Goal: Task Accomplishment & Management: Use online tool/utility

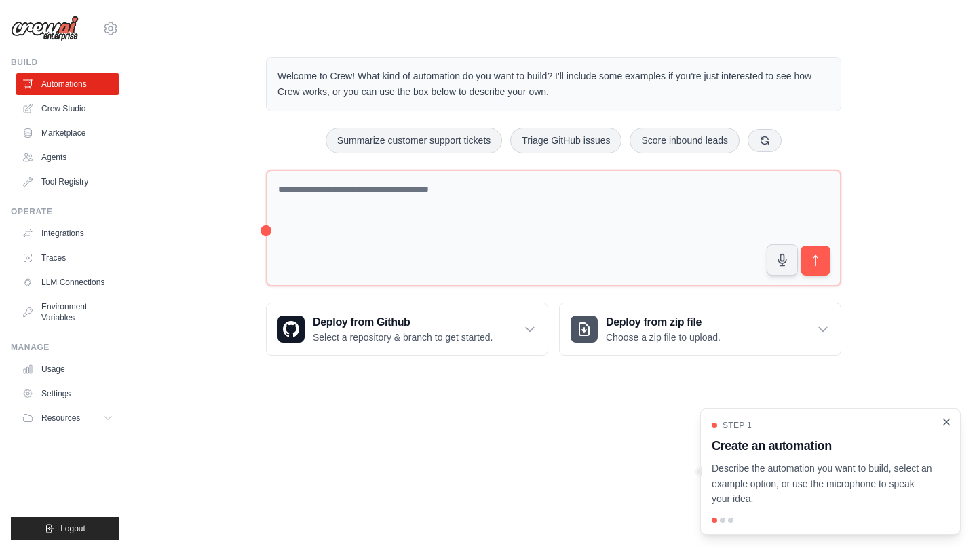
click at [947, 423] on icon "Close walkthrough" at bounding box center [946, 422] width 12 height 12
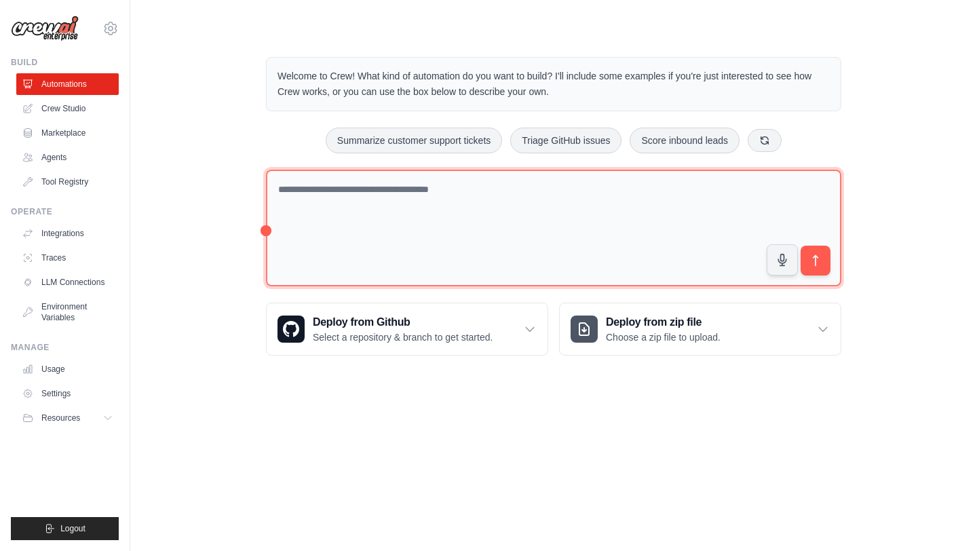
click at [303, 196] on textarea at bounding box center [553, 228] width 575 height 117
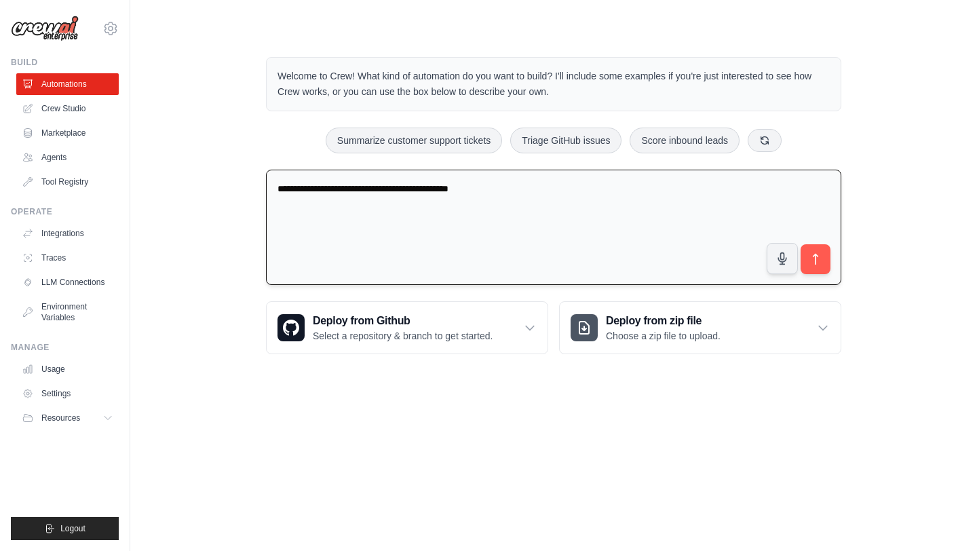
click at [545, 183] on textarea "**********" at bounding box center [553, 228] width 575 height 116
click at [437, 189] on textarea "**********" at bounding box center [553, 228] width 575 height 116
type textarea "**********"
click at [820, 264] on icon "submit" at bounding box center [816, 259] width 14 height 14
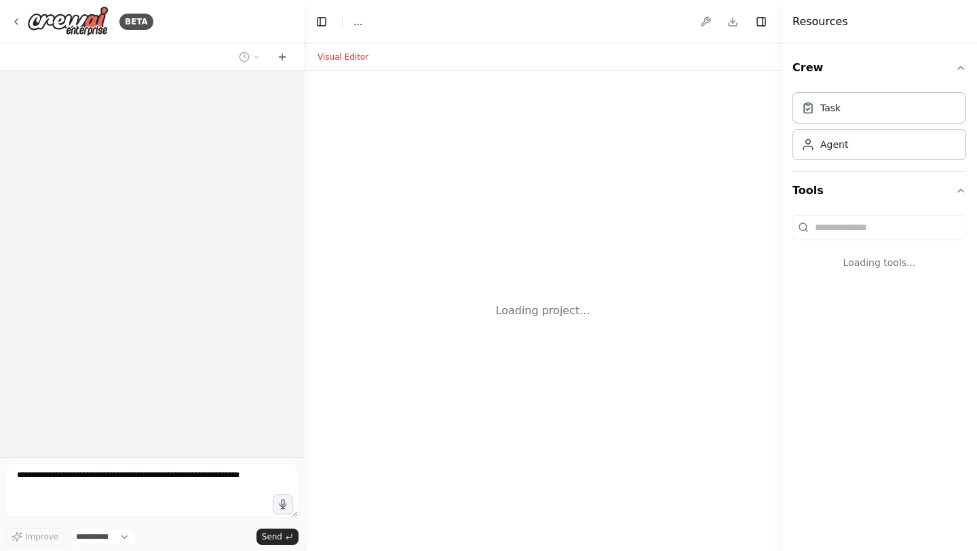
select select "****"
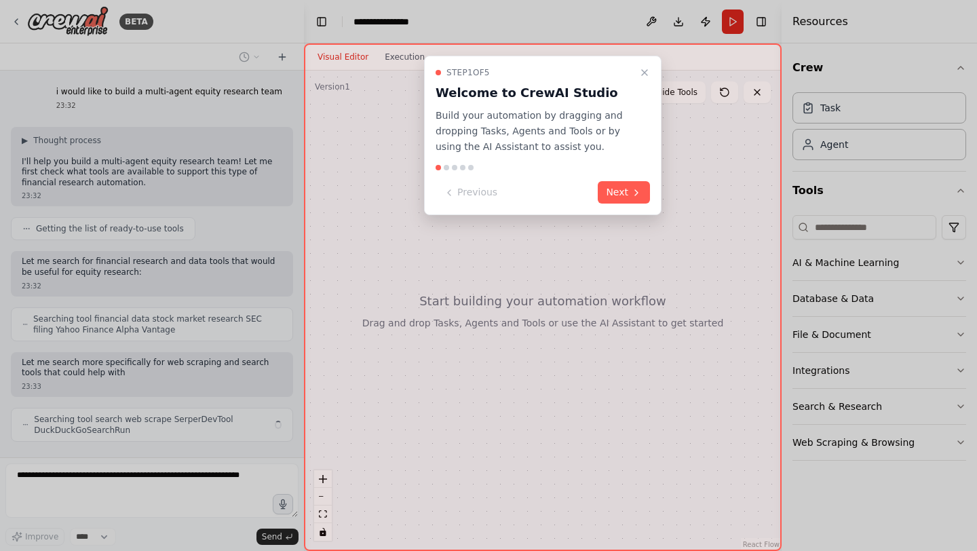
scroll to position [30, 0]
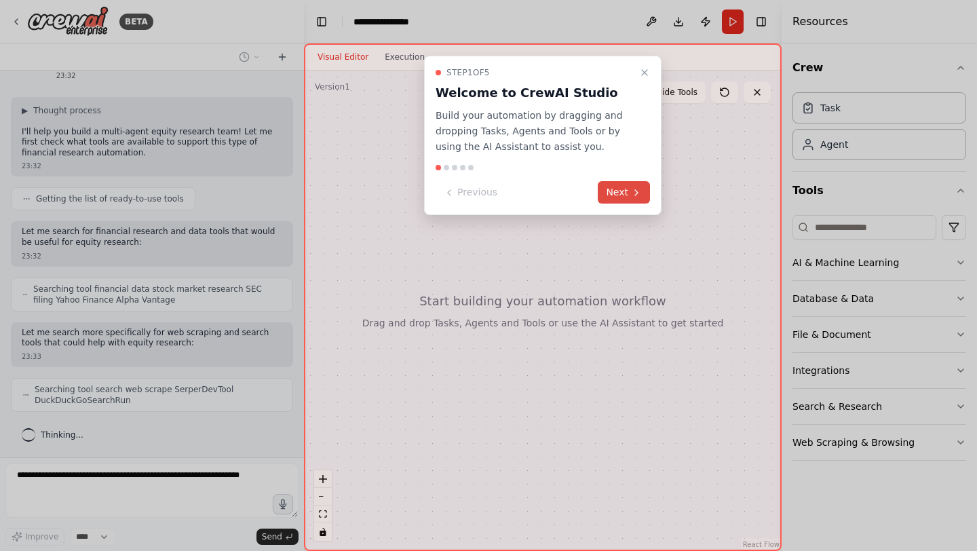
click at [617, 189] on button "Next" at bounding box center [624, 192] width 52 height 22
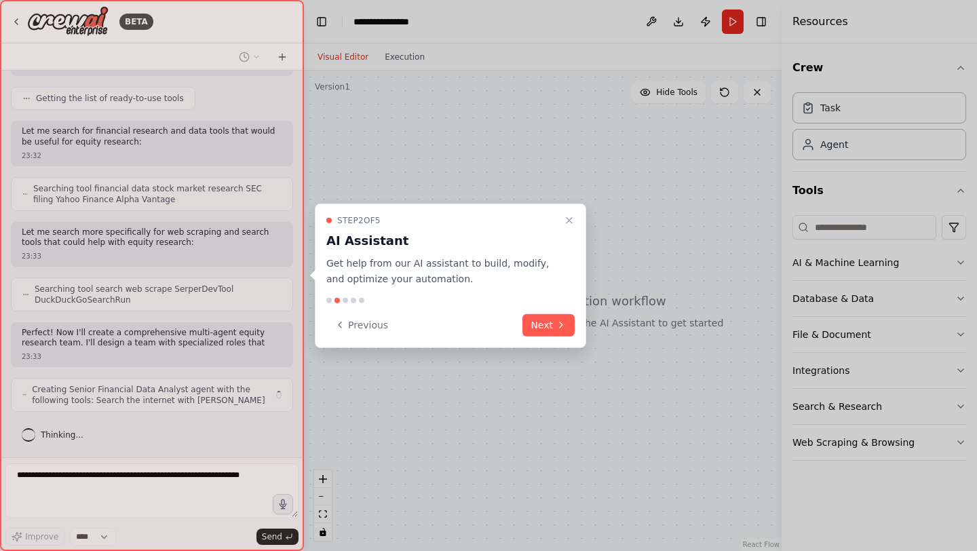
scroll to position [140, 0]
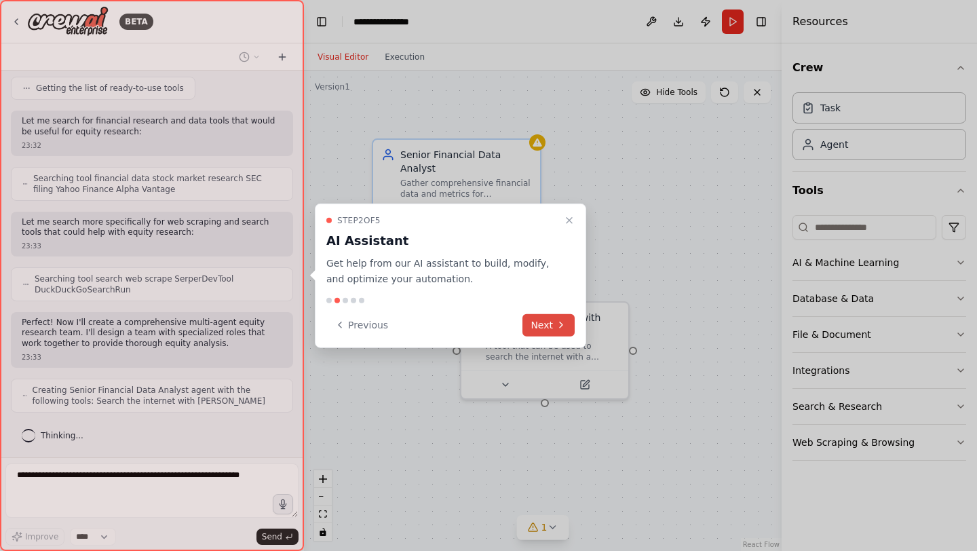
click at [563, 326] on icon at bounding box center [561, 325] width 11 height 11
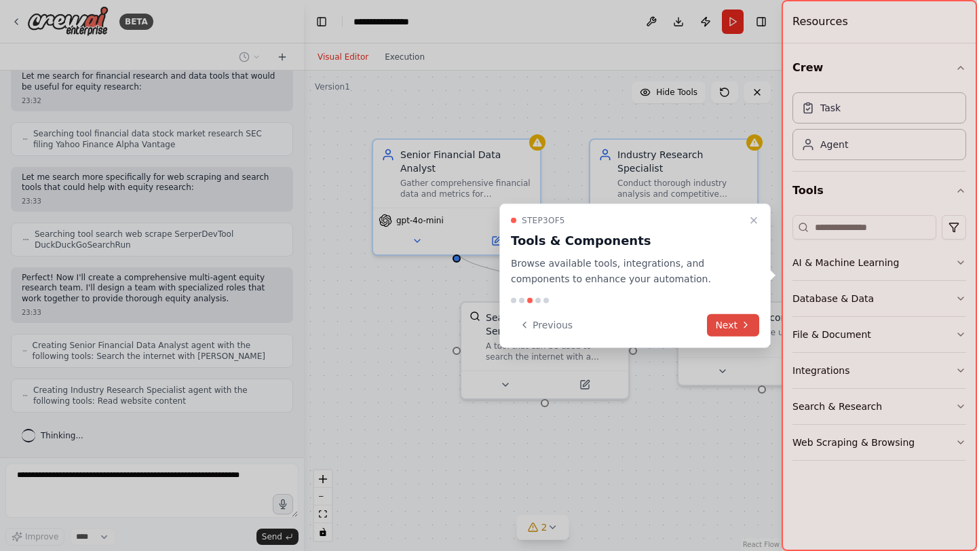
scroll to position [230, 0]
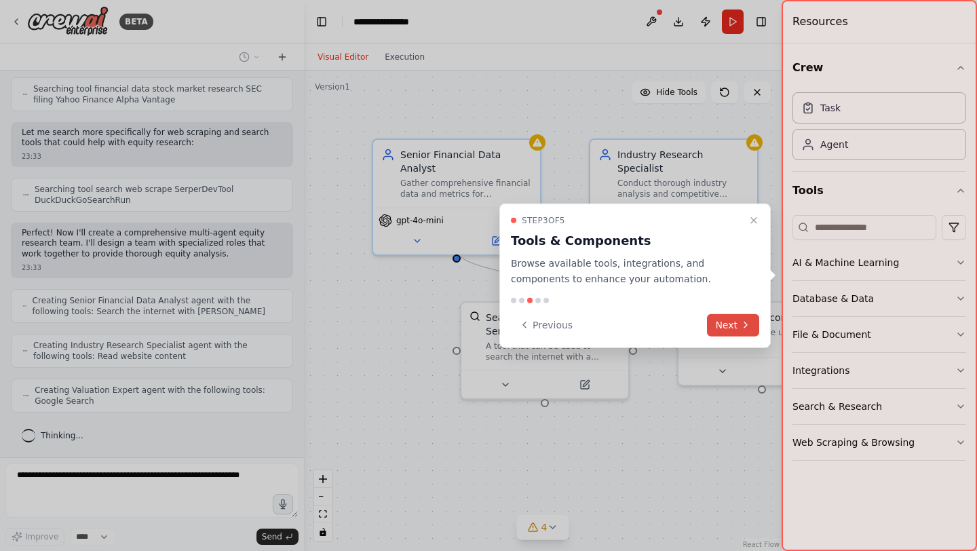
click at [744, 324] on icon at bounding box center [745, 325] width 11 height 11
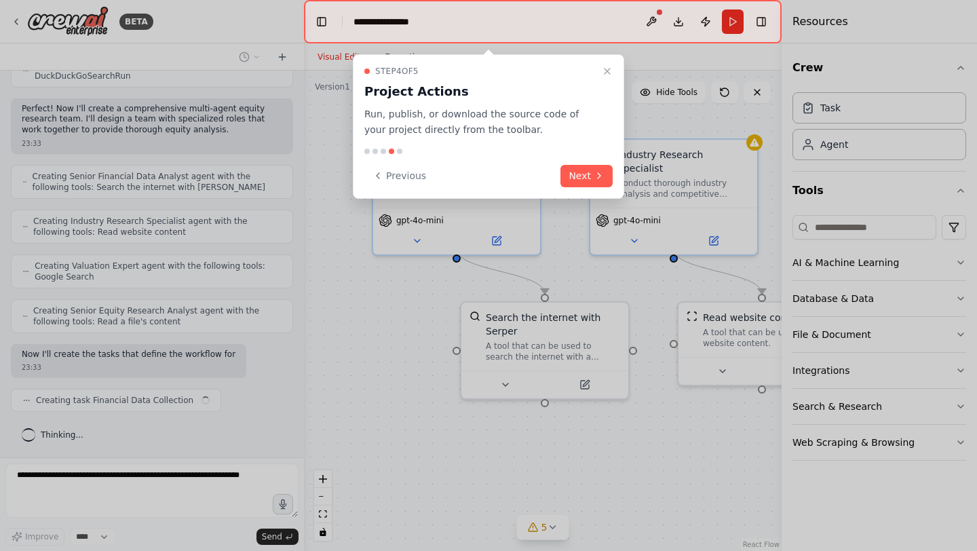
scroll to position [364, 0]
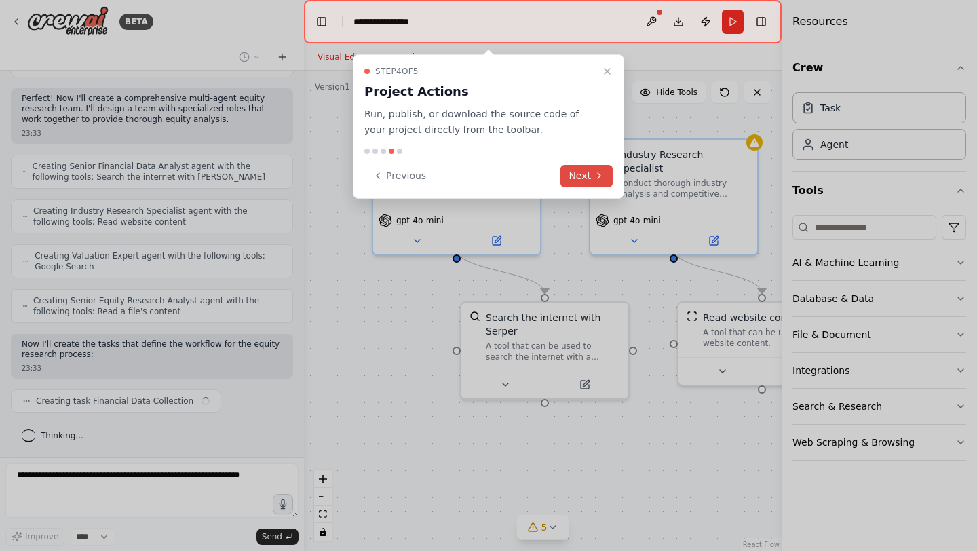
click at [584, 174] on button "Next" at bounding box center [586, 176] width 52 height 22
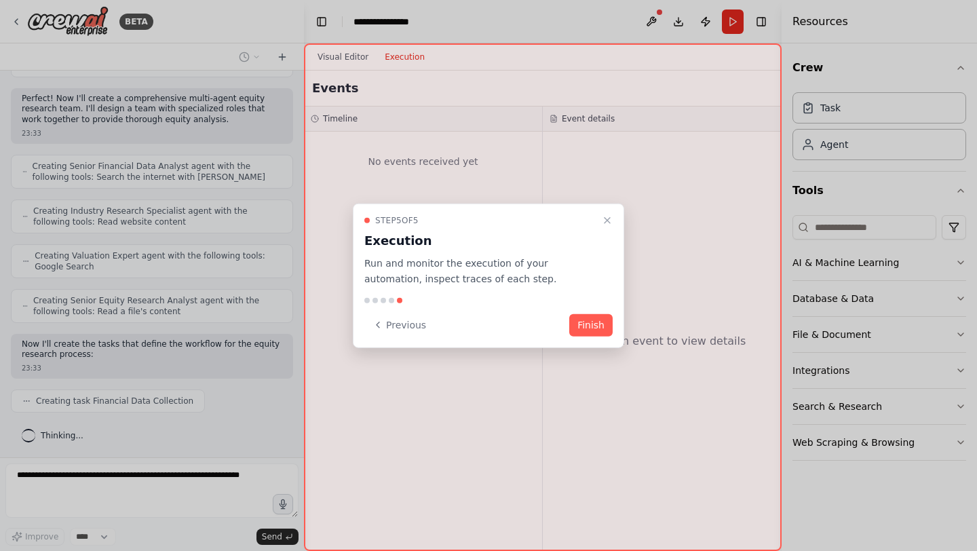
scroll to position [398, 0]
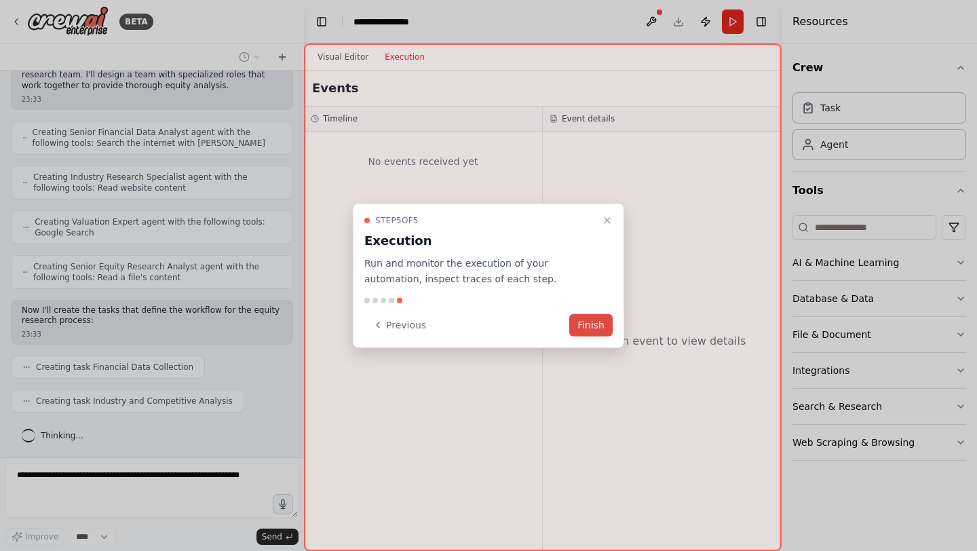
click at [579, 323] on button "Finish" at bounding box center [590, 324] width 43 height 22
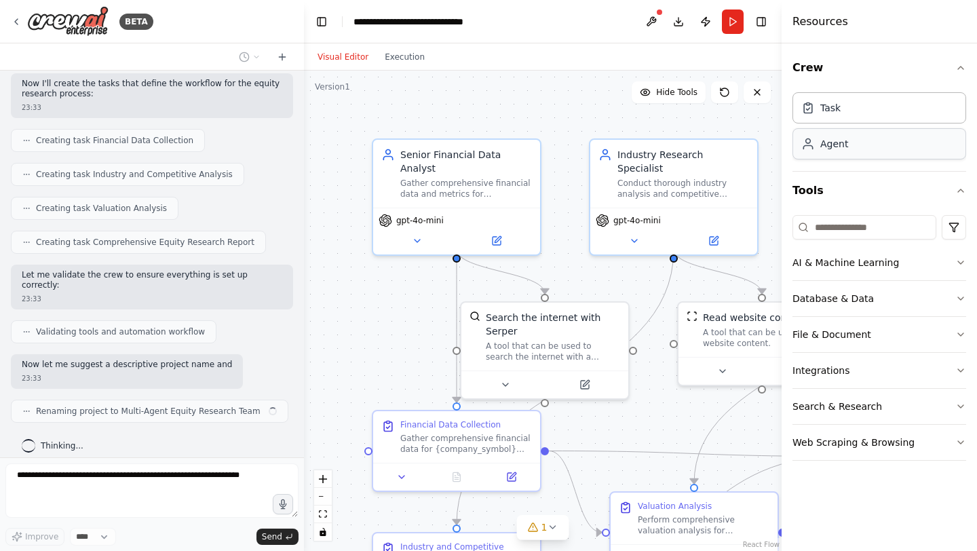
scroll to position [635, 0]
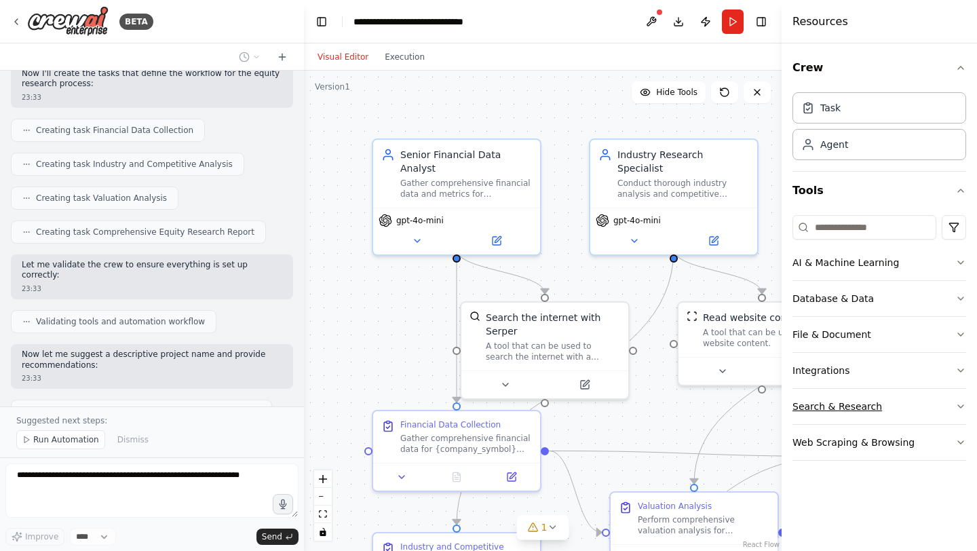
click at [961, 404] on icon "button" at bounding box center [960, 406] width 11 height 11
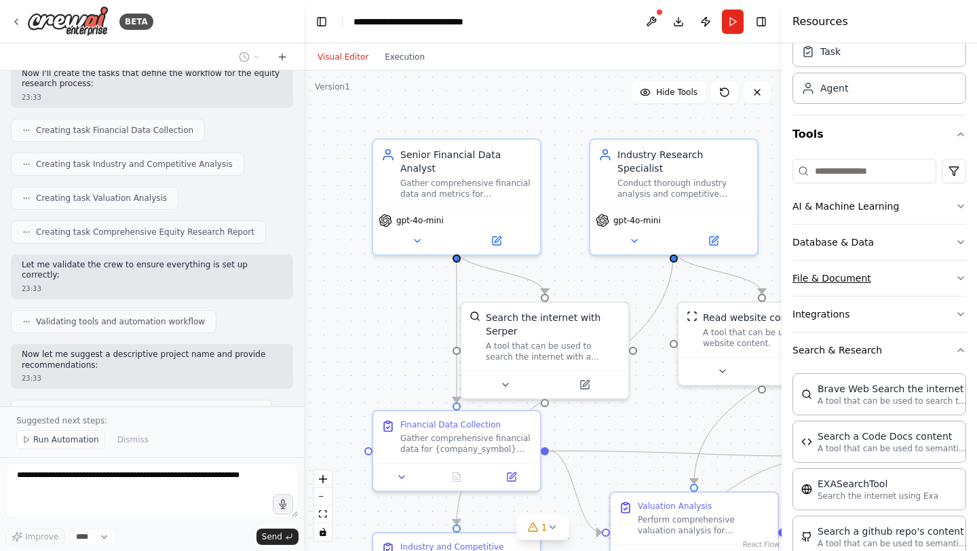
scroll to position [0, 0]
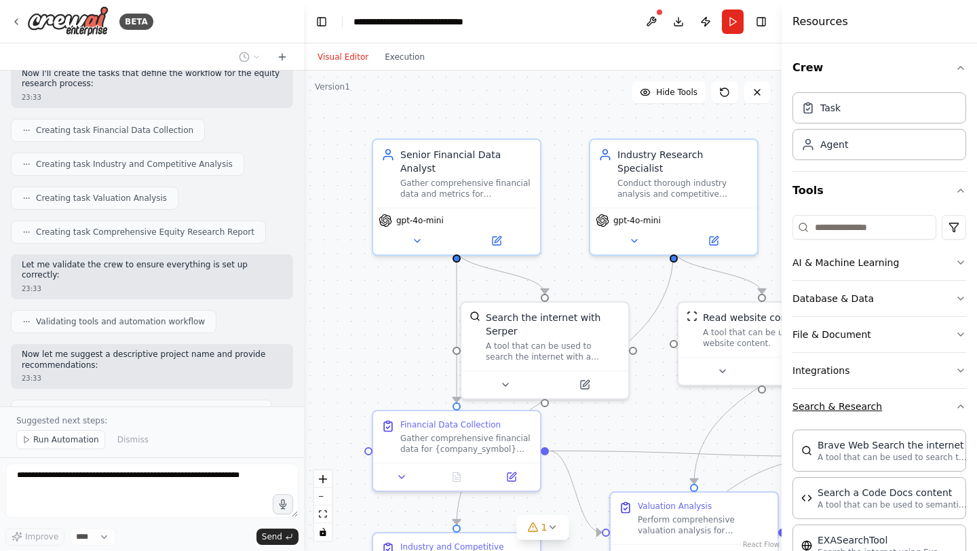
click at [963, 402] on icon "button" at bounding box center [960, 406] width 11 height 11
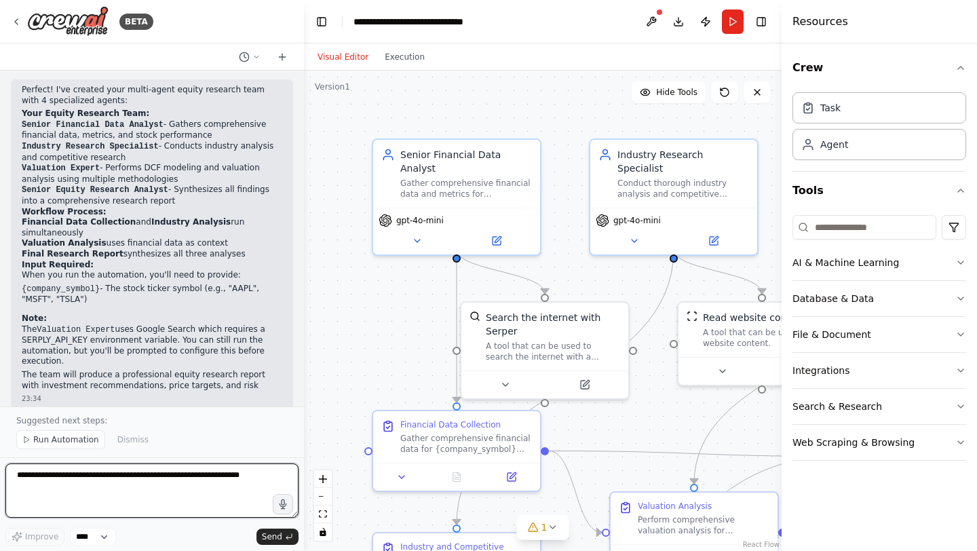
scroll to position [1000, 0]
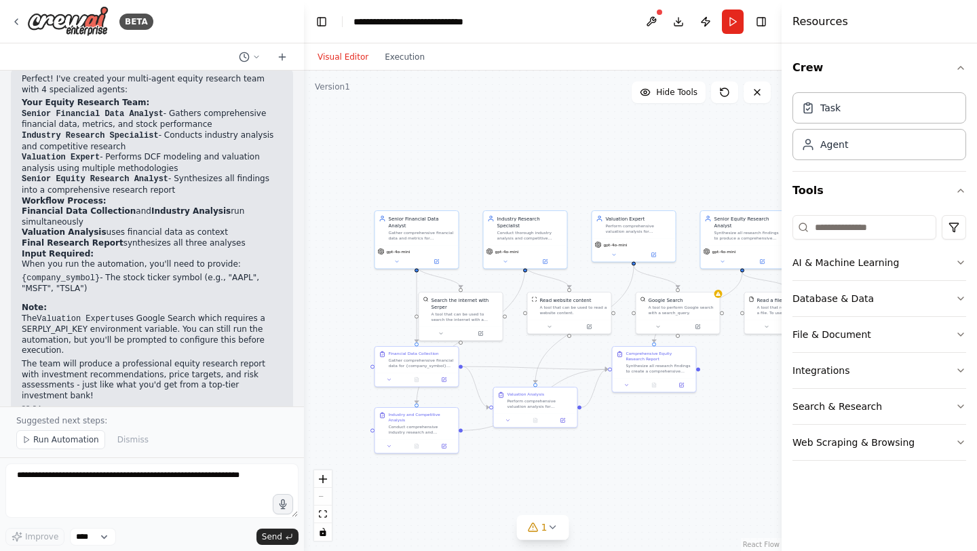
drag, startPoint x: 503, startPoint y: 216, endPoint x: 505, endPoint y: 184, distance: 32.6
click at [505, 183] on div ".deletable-edge-delete-btn { width: 20px; height: 20px; border: 0px solid #ffff…" at bounding box center [543, 311] width 478 height 480
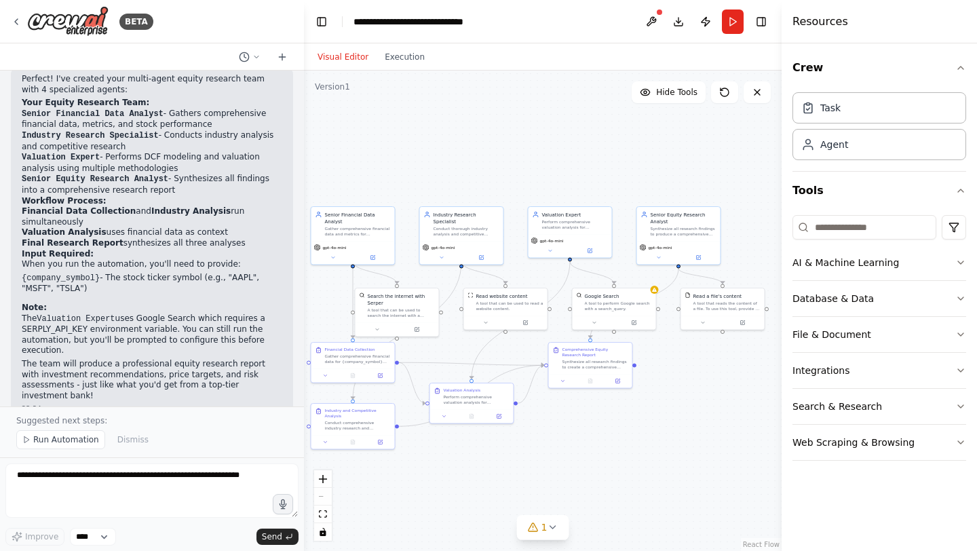
drag, startPoint x: 612, startPoint y: 169, endPoint x: 548, endPoint y: 165, distance: 63.9
click at [548, 165] on div ".deletable-edge-delete-btn { width: 20px; height: 20px; border: 0px solid #ffff…" at bounding box center [543, 311] width 478 height 480
click at [553, 528] on icon at bounding box center [552, 527] width 11 height 11
click at [672, 404] on div ".deletable-edge-delete-btn { width: 20px; height: 20px; border: 0px solid #ffff…" at bounding box center [543, 311] width 478 height 480
click at [952, 299] on button "Database & Data" at bounding box center [880, 298] width 174 height 35
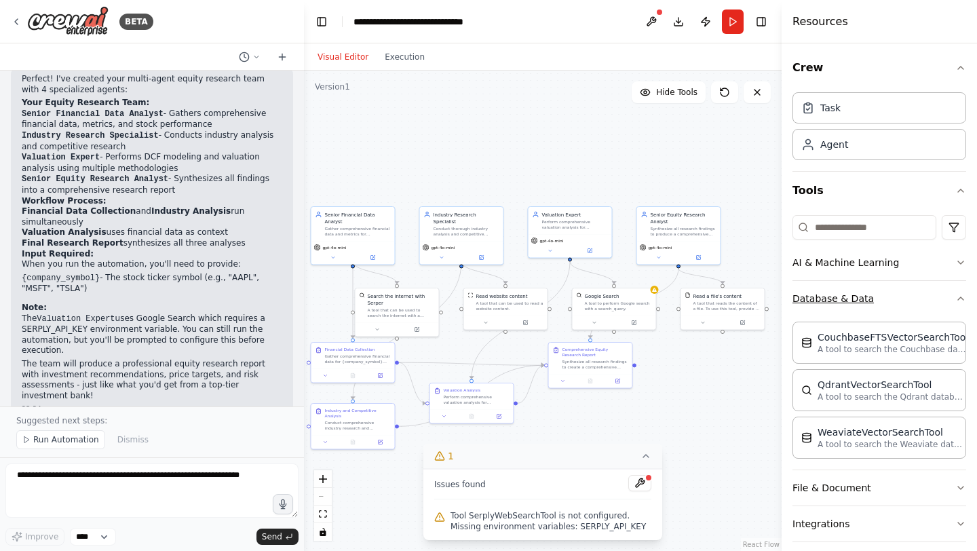
click at [964, 298] on icon "button" at bounding box center [960, 298] width 11 height 11
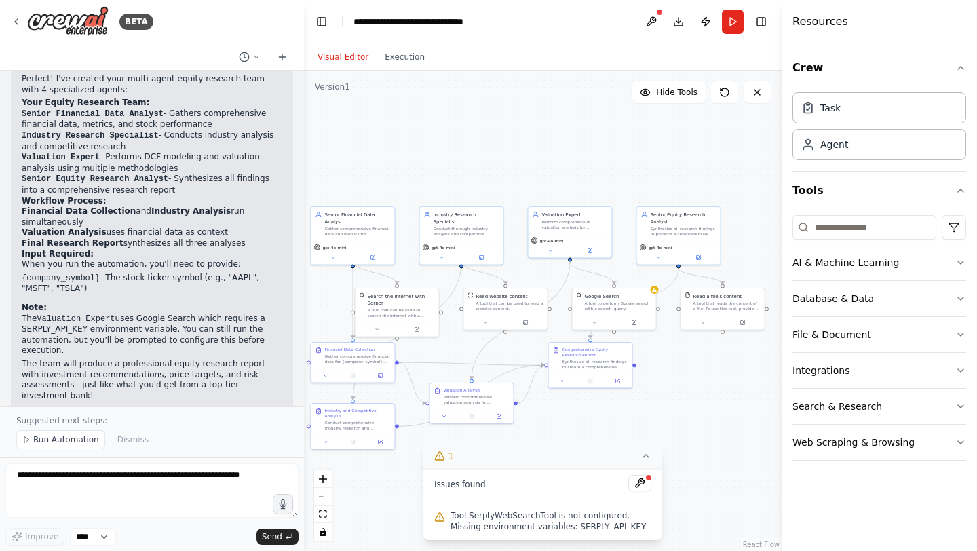
click at [959, 262] on icon "button" at bounding box center [960, 262] width 5 height 3
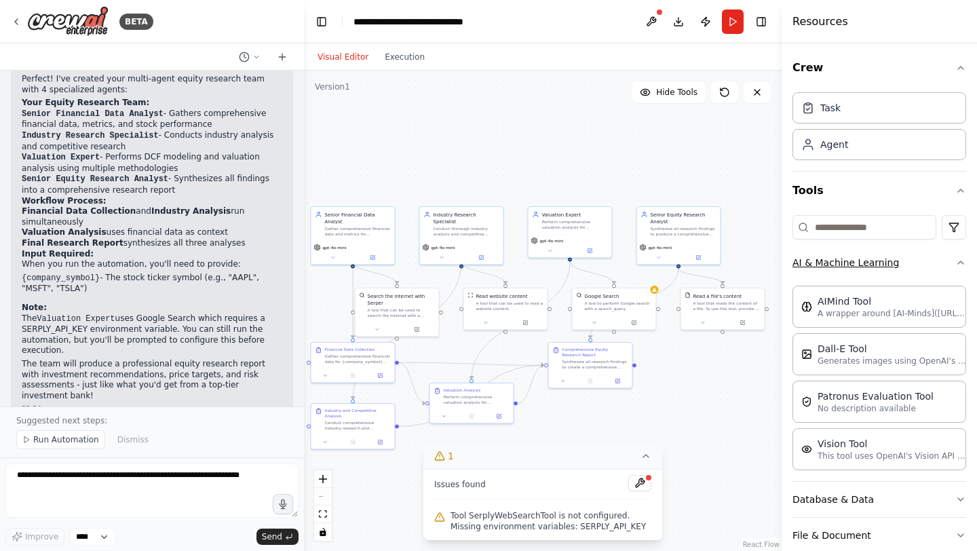
click at [959, 263] on icon "button" at bounding box center [960, 262] width 5 height 3
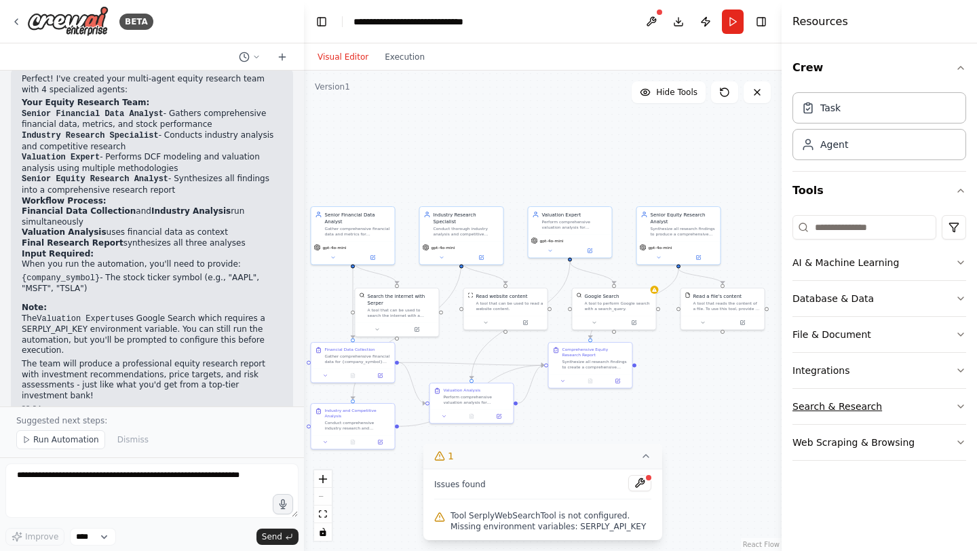
click at [953, 408] on button "Search & Research" at bounding box center [880, 406] width 174 height 35
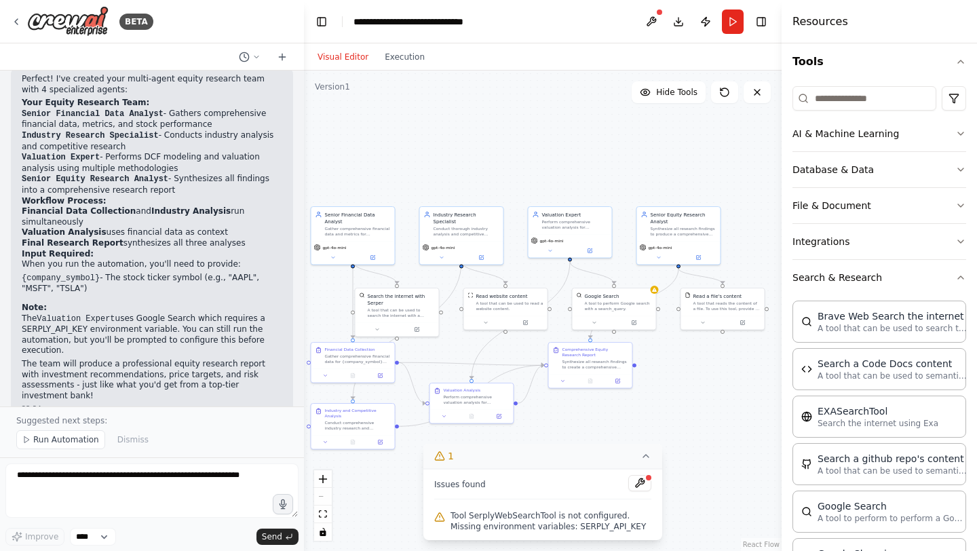
scroll to position [128, 0]
click at [953, 275] on button "Search & Research" at bounding box center [880, 278] width 174 height 35
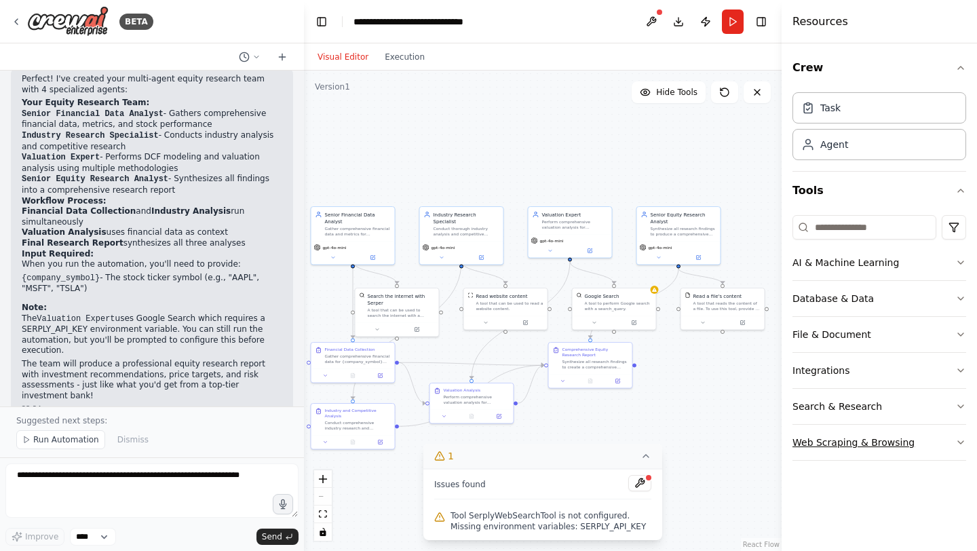
click at [956, 442] on icon "button" at bounding box center [960, 442] width 11 height 11
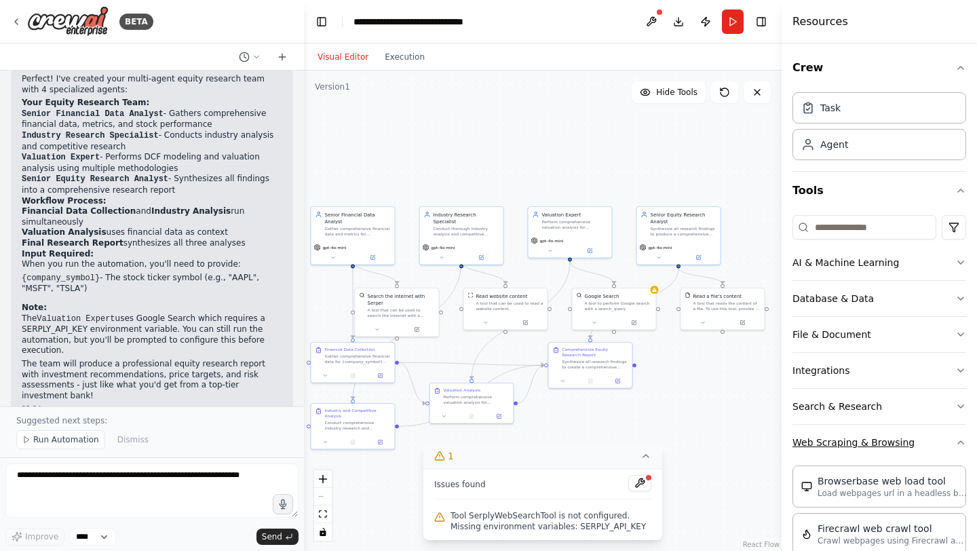
click at [956, 439] on icon "button" at bounding box center [960, 442] width 11 height 11
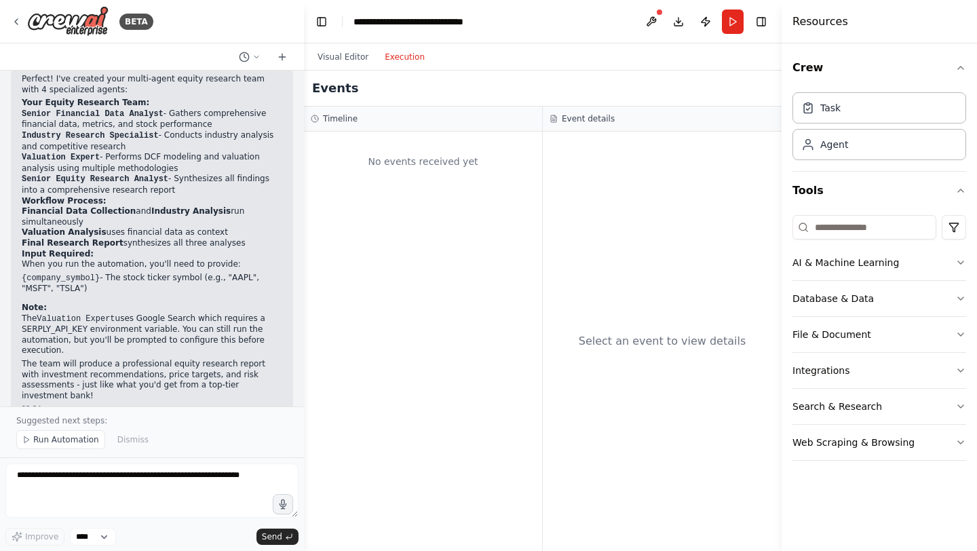
click at [389, 57] on button "Execution" at bounding box center [405, 57] width 56 height 16
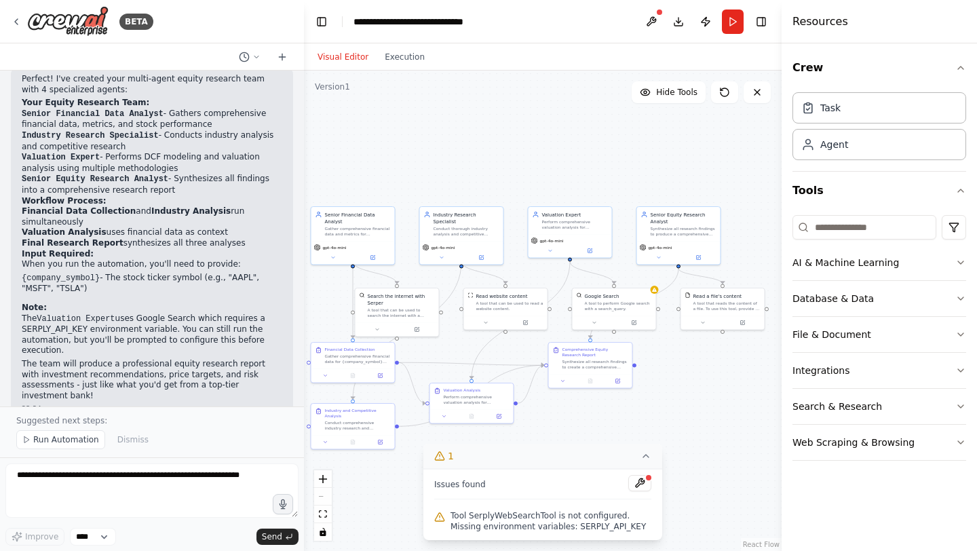
click at [362, 56] on button "Visual Editor" at bounding box center [342, 57] width 67 height 16
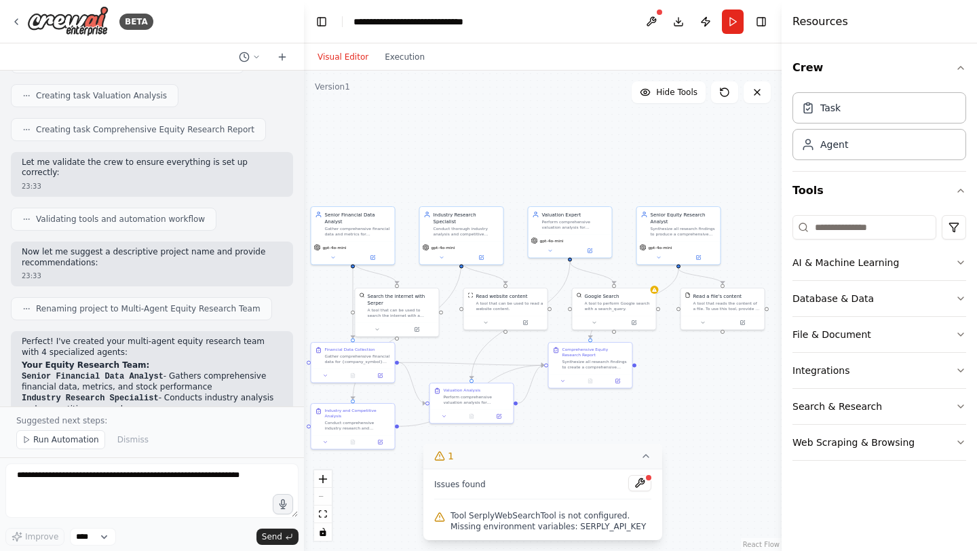
scroll to position [708, 0]
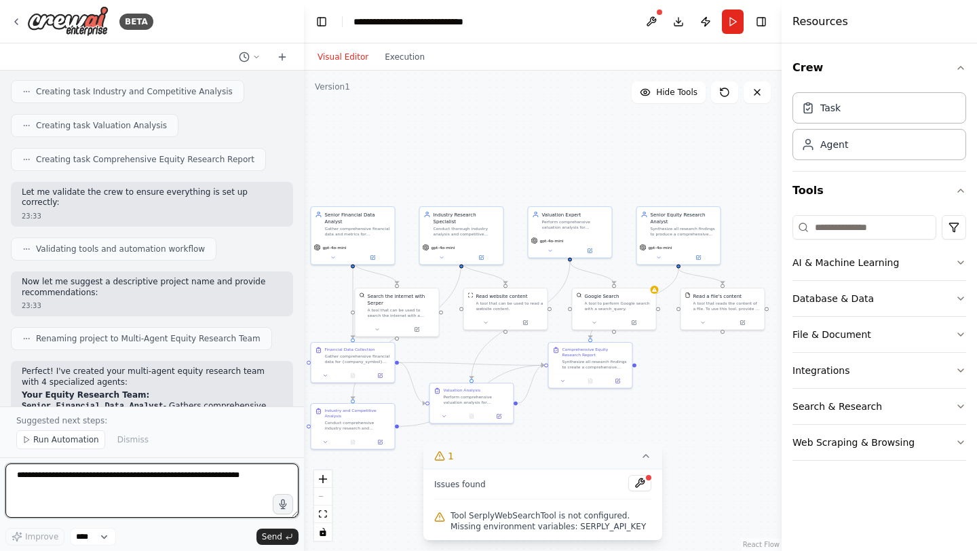
click at [132, 478] on textarea at bounding box center [151, 490] width 293 height 54
type textarea "**********"
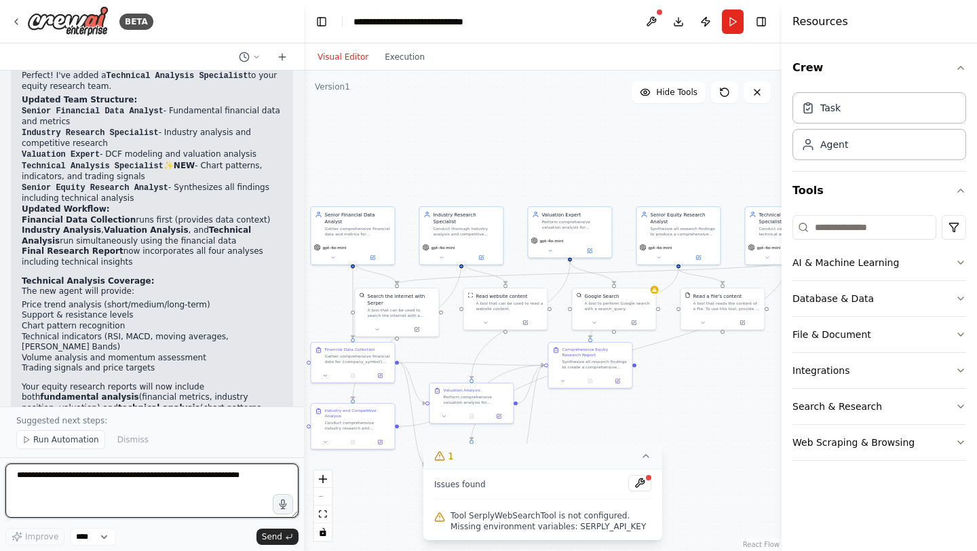
scroll to position [1910, 0]
